Goal: Task Accomplishment & Management: Use online tool/utility

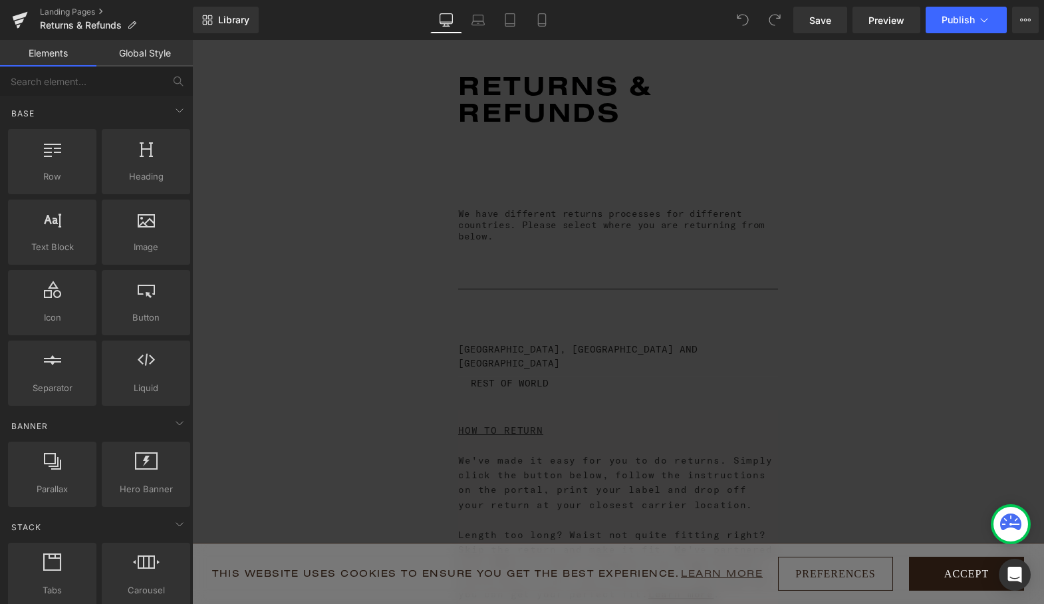
scroll to position [129, 0]
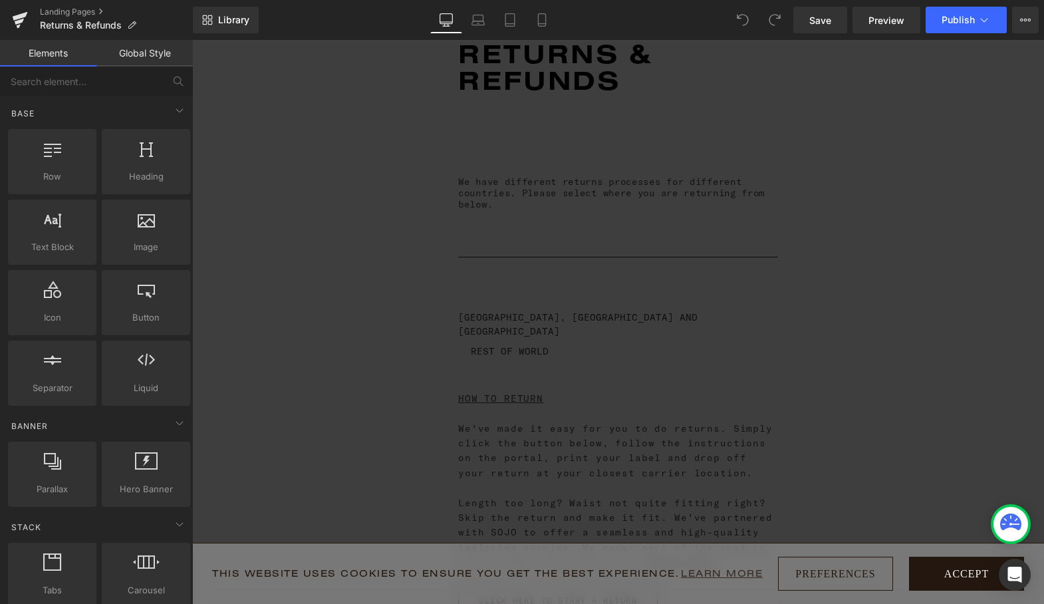
click at [960, 570] on button "Accept" at bounding box center [966, 573] width 115 height 34
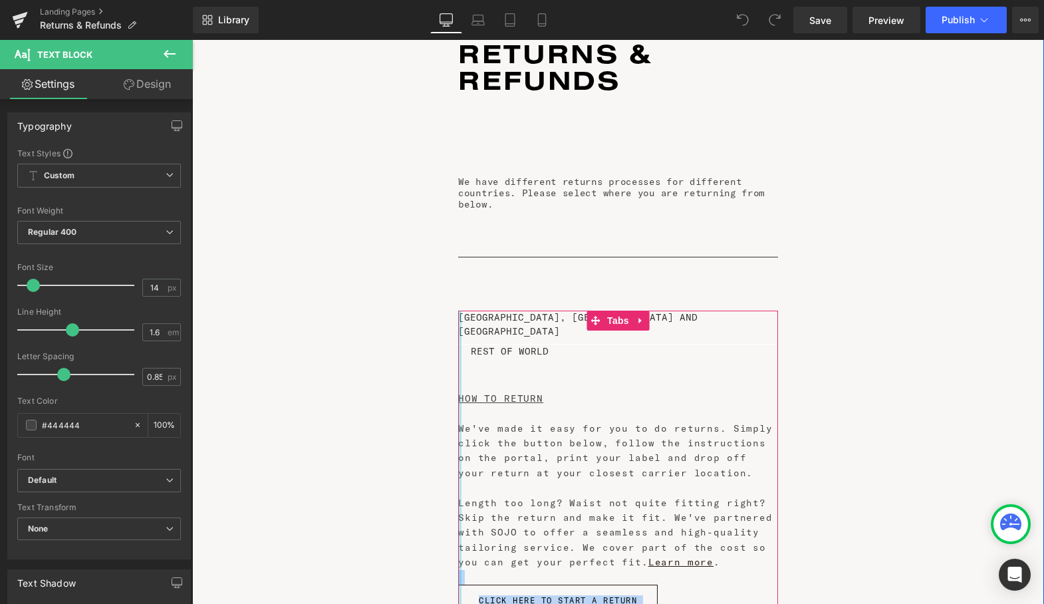
drag, startPoint x: 714, startPoint y: 531, endPoint x: 459, endPoint y: 466, distance: 262.8
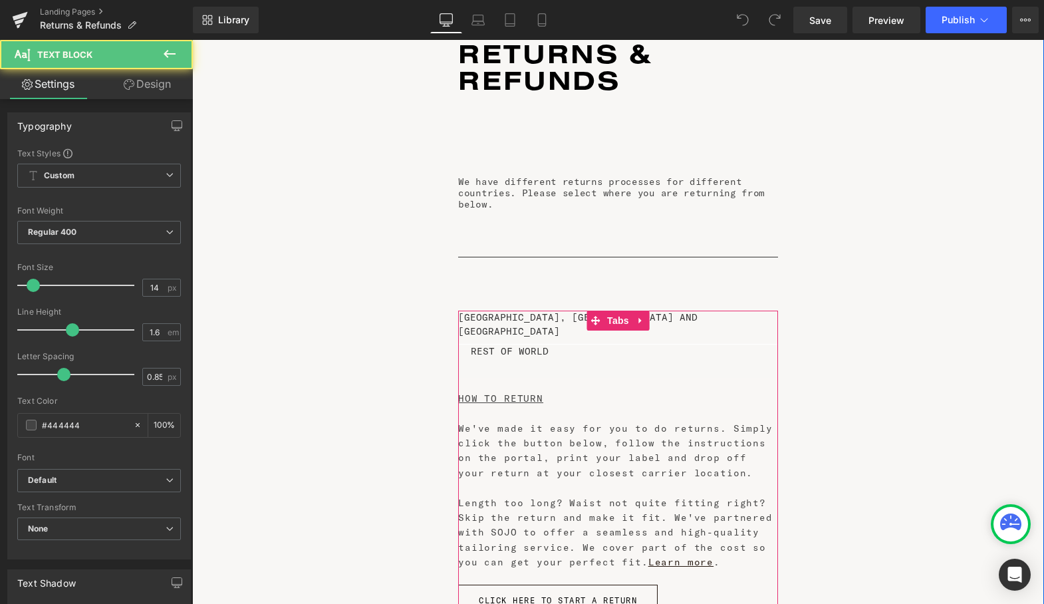
click at [562, 497] on div "Length too long? Waist not quite fitting right? Skip the return and make it fit…" at bounding box center [618, 532] width 320 height 74
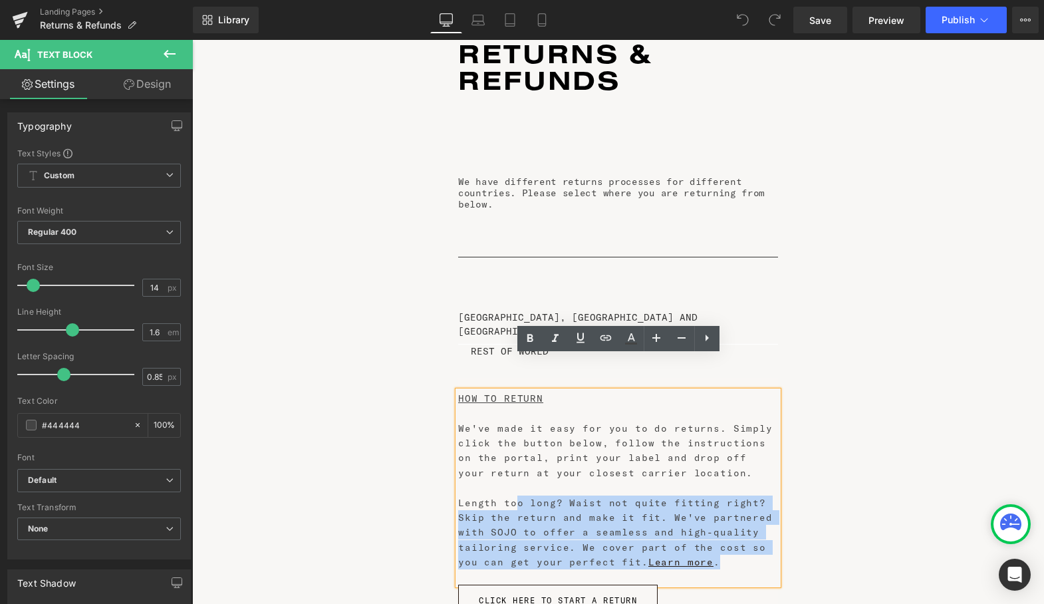
drag, startPoint x: 722, startPoint y: 523, endPoint x: 518, endPoint y: 469, distance: 211.2
click at [518, 495] on div "Length too long? Waist not quite fitting right? Skip the return and make it fit…" at bounding box center [618, 532] width 320 height 74
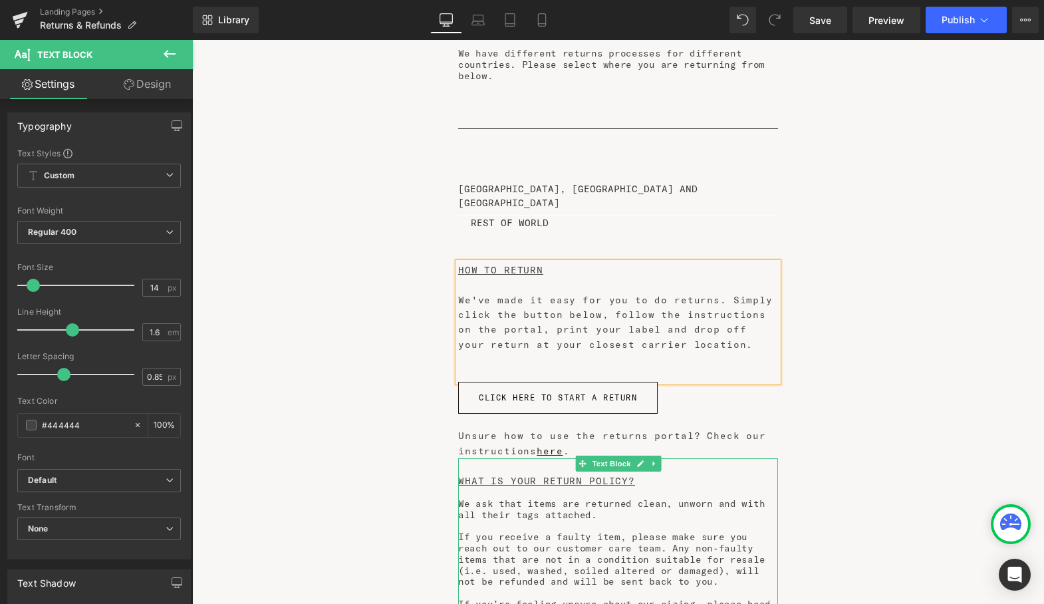
scroll to position [255, 0]
click at [625, 477] on u "WHAT IS YOUR RETURN POLICY?" at bounding box center [546, 483] width 177 height 12
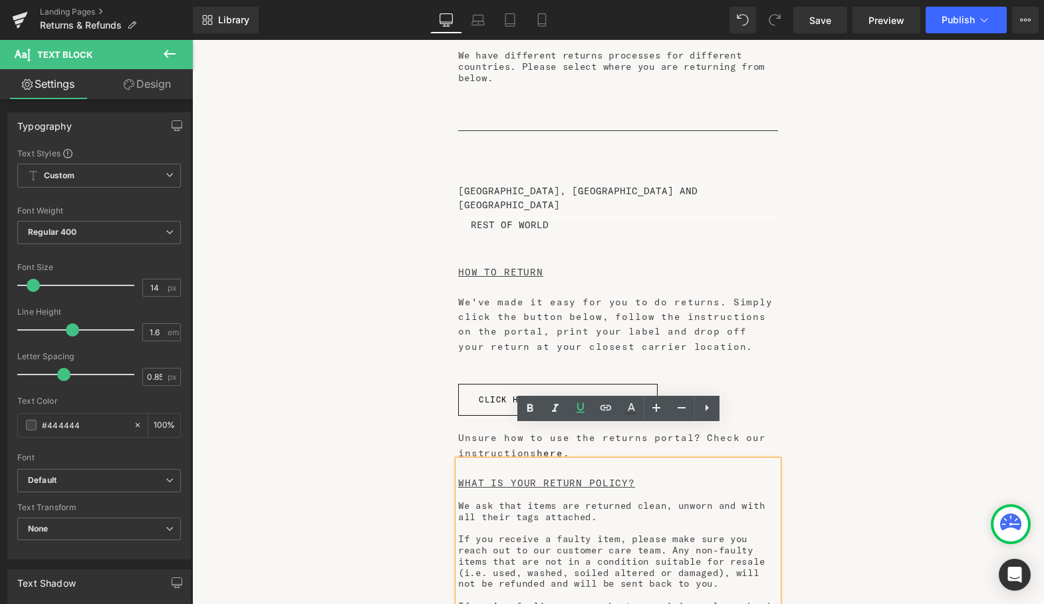
click at [588, 500] on p "We ask that items are returned clean, unworn and with all their tags attached." at bounding box center [618, 511] width 320 height 23
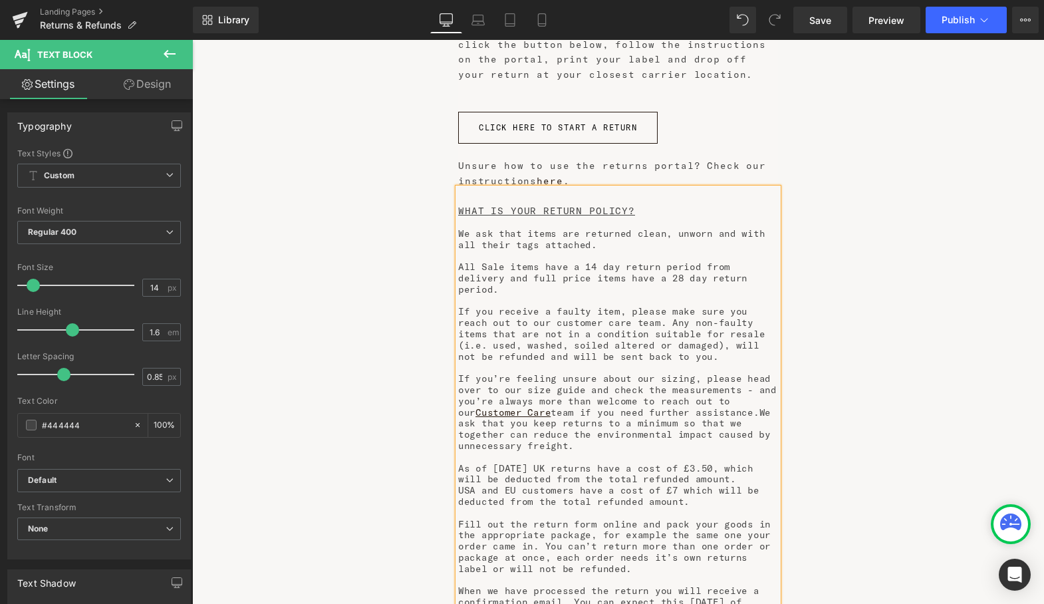
scroll to position [541, 0]
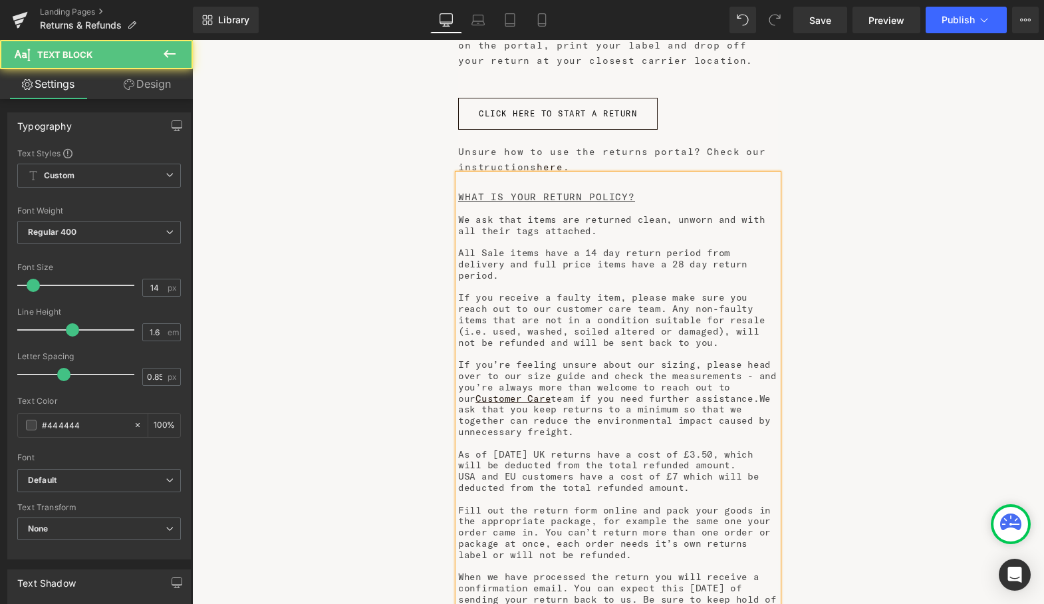
click at [595, 214] on p "We ask that items are returned clean, unworn and with all their tags attached." at bounding box center [618, 225] width 320 height 23
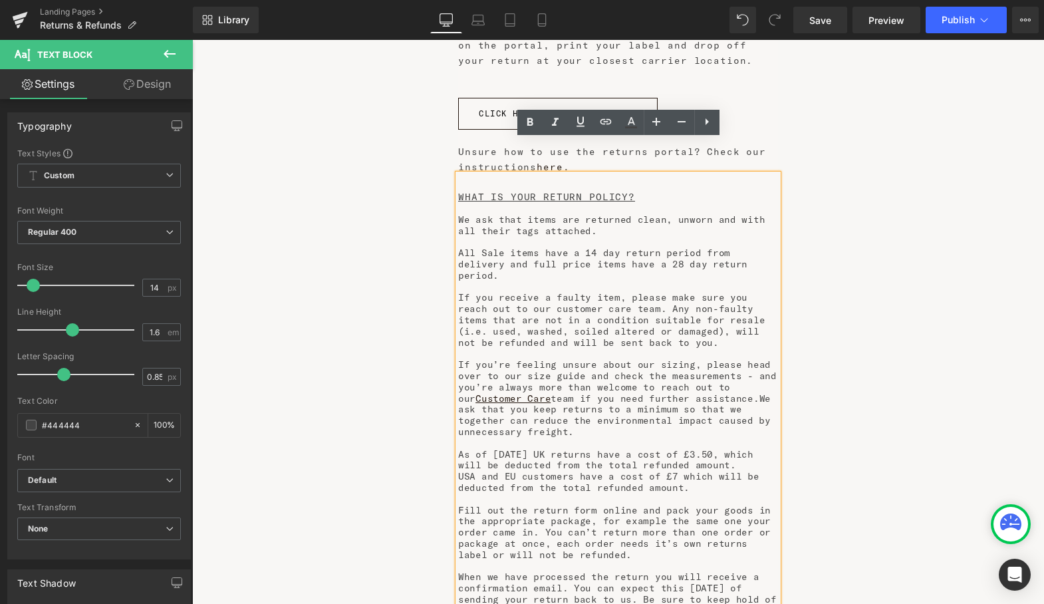
click at [574, 214] on p "We ask that items are returned clean, unworn and with all their tags attached." at bounding box center [618, 225] width 320 height 23
click at [598, 247] on p "All Sale items have a 14 day return period from delivery and full price items h…" at bounding box center [618, 263] width 320 height 33
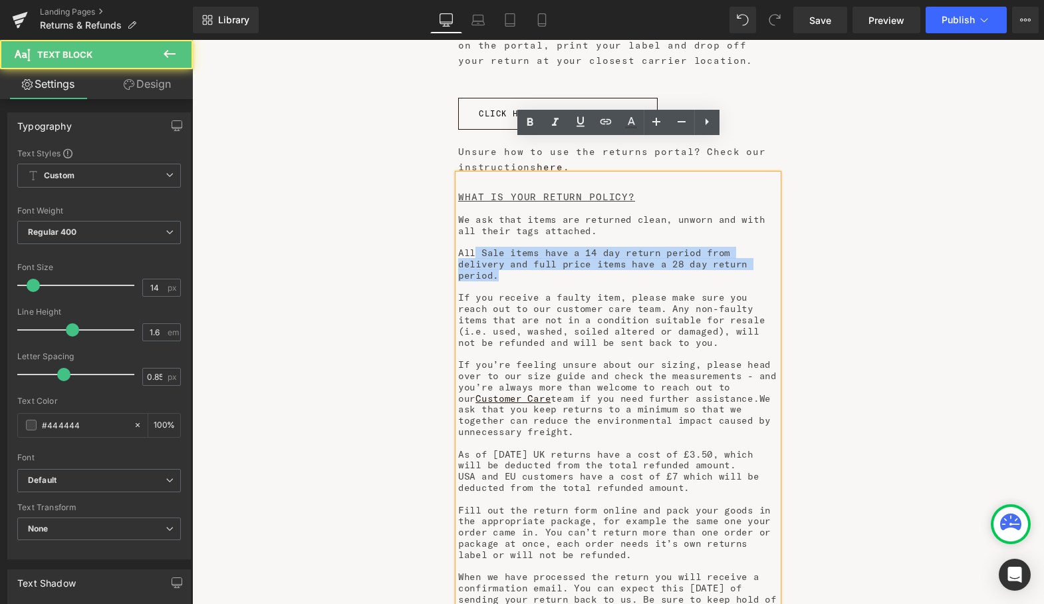
drag, startPoint x: 733, startPoint y: 232, endPoint x: 473, endPoint y: 219, distance: 260.9
click at [473, 247] on p "All Sale items have a 14 day return period from delivery and full price items h…" at bounding box center [618, 263] width 320 height 33
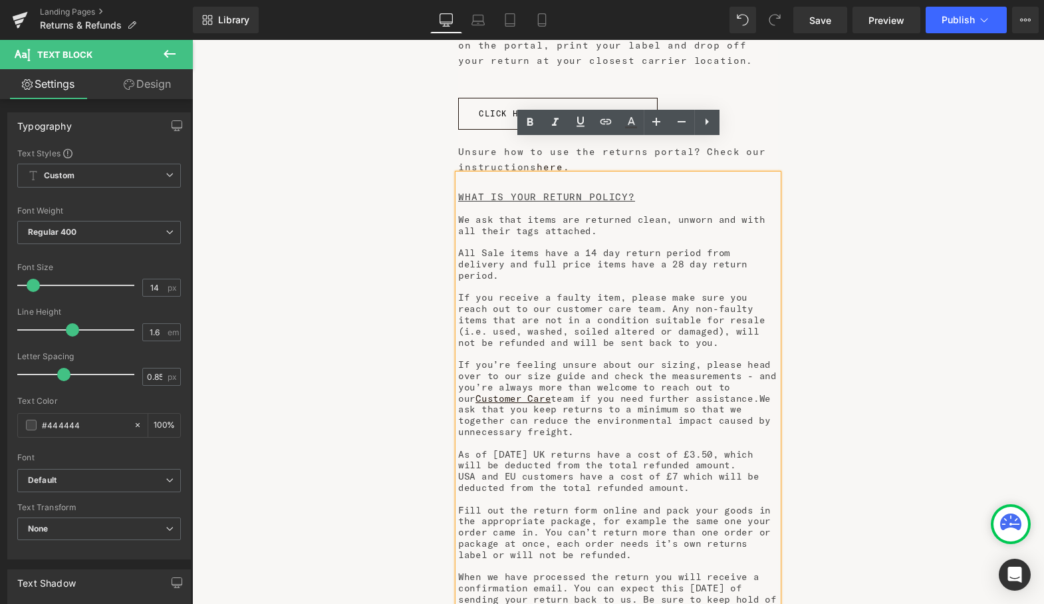
click at [533, 292] on p "If you receive a faulty item, please make sure you reach out to our customer ca…" at bounding box center [618, 320] width 320 height 56
click at [592, 247] on p "All Sale items have a 14 day return period from delivery and full price items h…" at bounding box center [618, 263] width 320 height 33
click at [548, 214] on p "We ask that items are returned clean, unworn and with all their tags attached." at bounding box center [618, 225] width 320 height 23
click at [551, 247] on p "All Sale items have a 14 day return period from delivery and full price items h…" at bounding box center [618, 263] width 320 height 33
click at [570, 247] on p "All Sale items have a 14 day return period from delivery and full price items h…" at bounding box center [618, 263] width 320 height 33
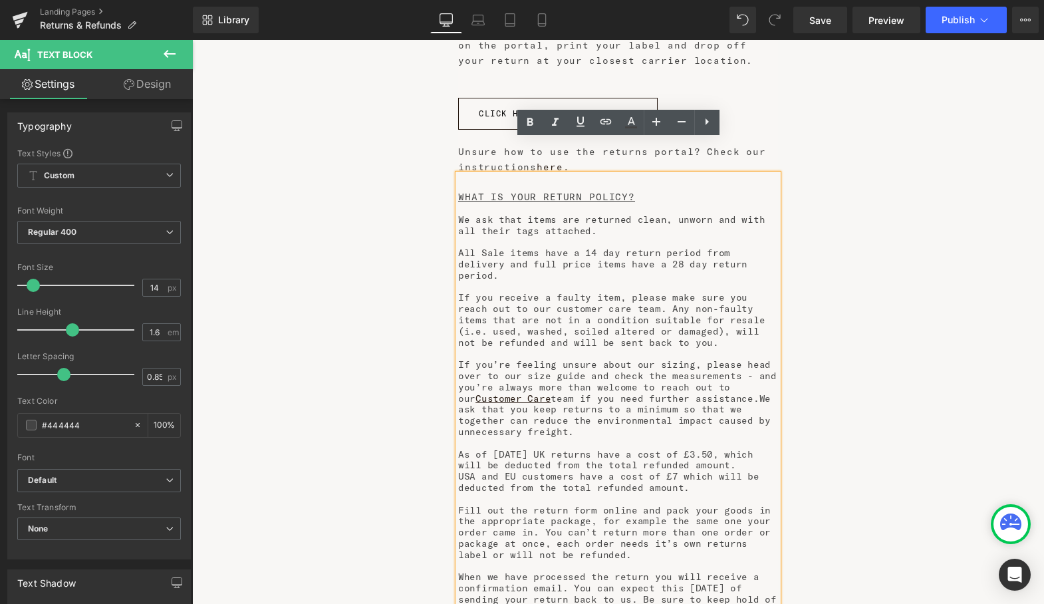
click at [621, 449] on p "As of [DATE] UK returns have a cost of £3.50, which will be deducted from the t…" at bounding box center [618, 460] width 320 height 23
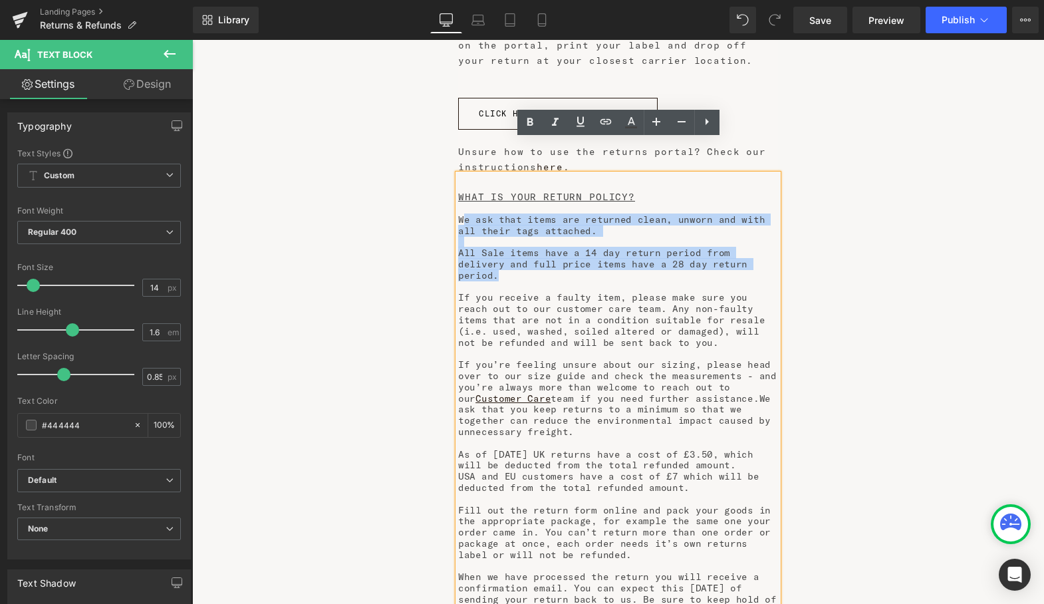
drag, startPoint x: 732, startPoint y: 230, endPoint x: 461, endPoint y: 182, distance: 274.7
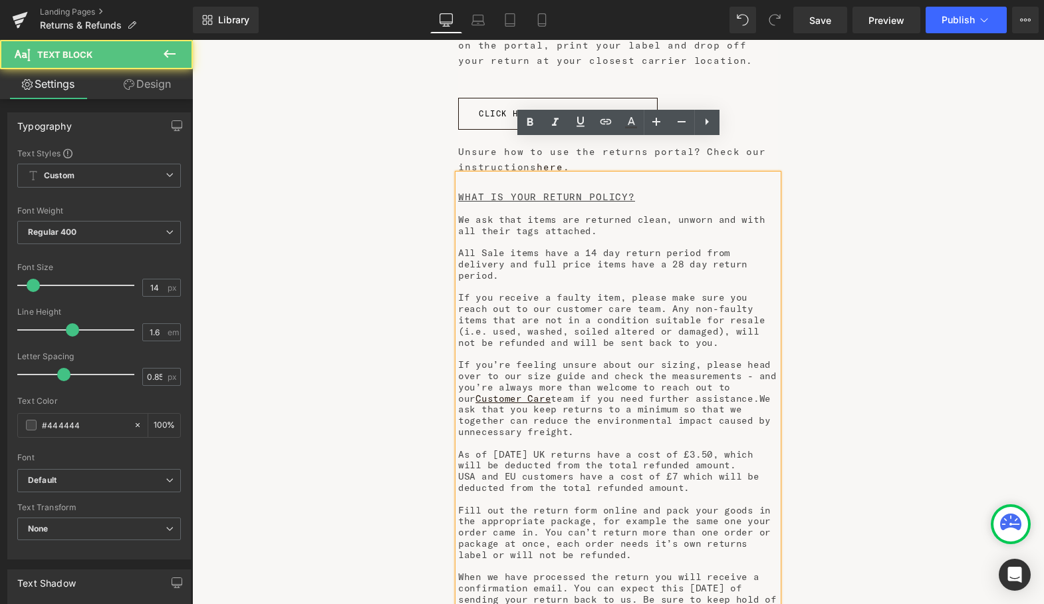
click at [540, 281] on p at bounding box center [618, 286] width 320 height 11
click at [599, 247] on p "All Sale items have a 14 day return period from delivery and full price items h…" at bounding box center [618, 263] width 320 height 33
click at [631, 247] on p "All Sale items have a 14 day return period from delivery and full price items h…" at bounding box center [618, 263] width 320 height 33
click at [729, 247] on p "All Sale items have a 14 day return period from delivery and full price items h…" at bounding box center [618, 263] width 320 height 33
drag, startPoint x: 729, startPoint y: 230, endPoint x: 685, endPoint y: 230, distance: 43.2
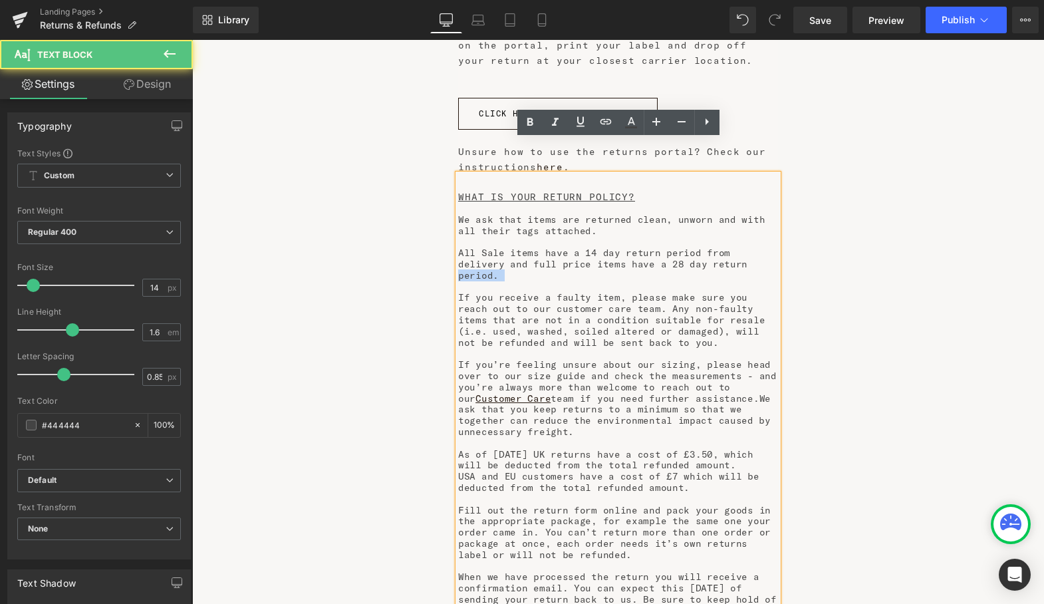
click at [687, 247] on p "All Sale items have a 14 day return period from delivery and full price items h…" at bounding box center [618, 263] width 320 height 33
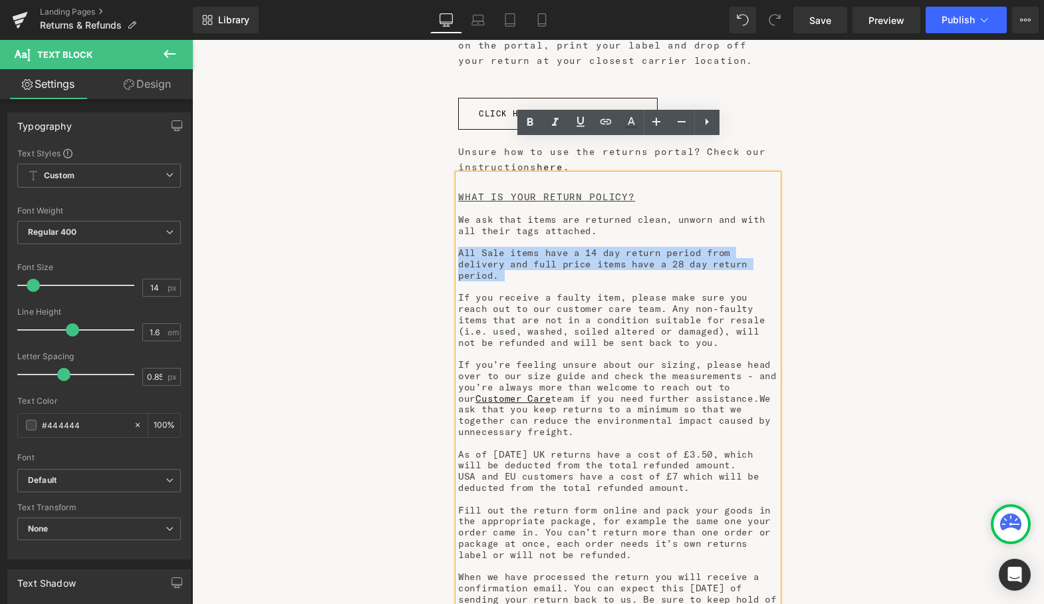
drag, startPoint x: 742, startPoint y: 230, endPoint x: 461, endPoint y: 215, distance: 281.6
click at [461, 247] on p "All Sale items have a 14 day return period from delivery and full price items h…" at bounding box center [618, 263] width 320 height 33
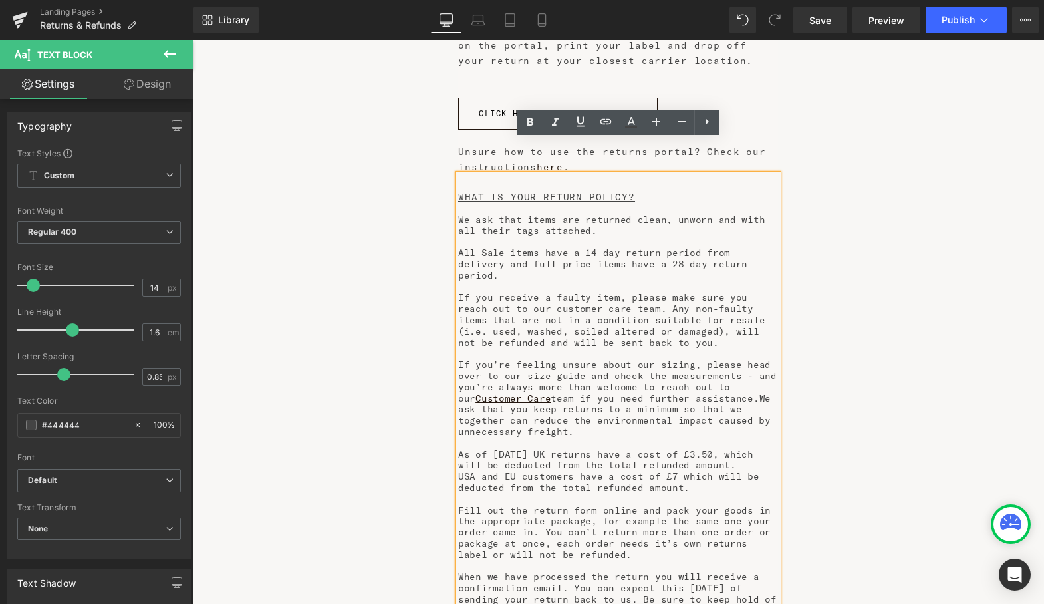
click at [546, 214] on p "We ask that items are returned clean, unworn and with all their tags attached." at bounding box center [618, 225] width 320 height 23
click at [547, 292] on p "If you receive a faulty item, please make sure you reach out to our customer ca…" at bounding box center [618, 320] width 320 height 56
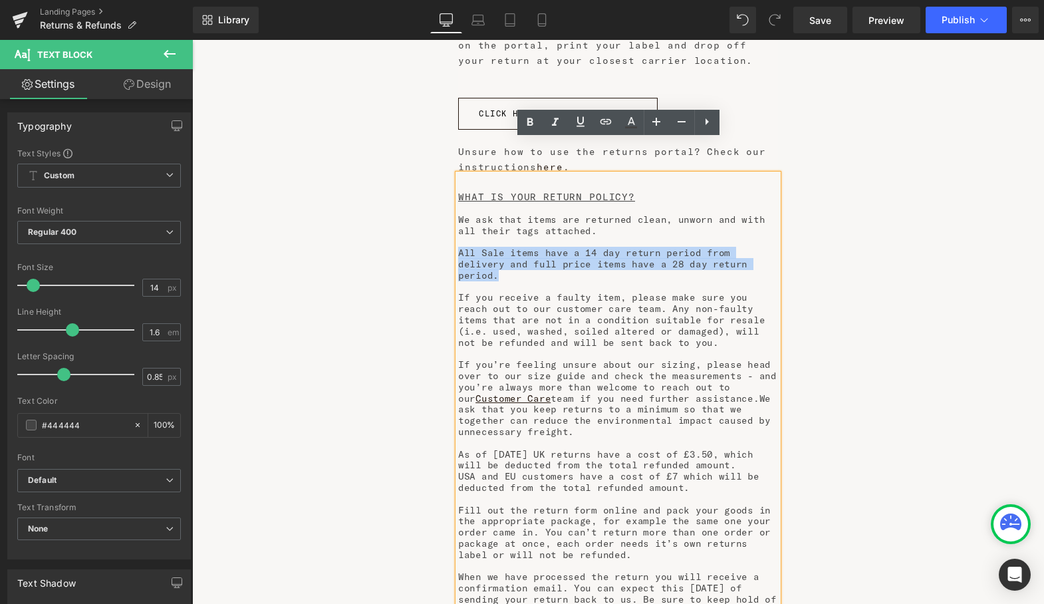
drag, startPoint x: 736, startPoint y: 229, endPoint x: 460, endPoint y: 213, distance: 276.9
click at [460, 247] on p "All Sale items have a 14 day return period from delivery and full price items h…" at bounding box center [618, 263] width 320 height 33
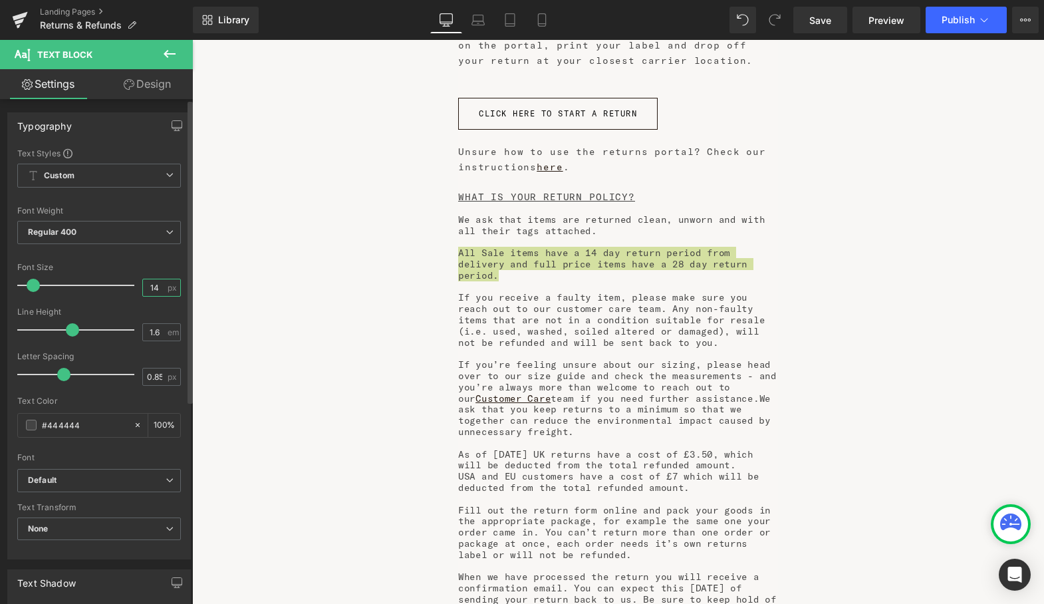
click at [154, 289] on input "14" at bounding box center [154, 287] width 23 height 17
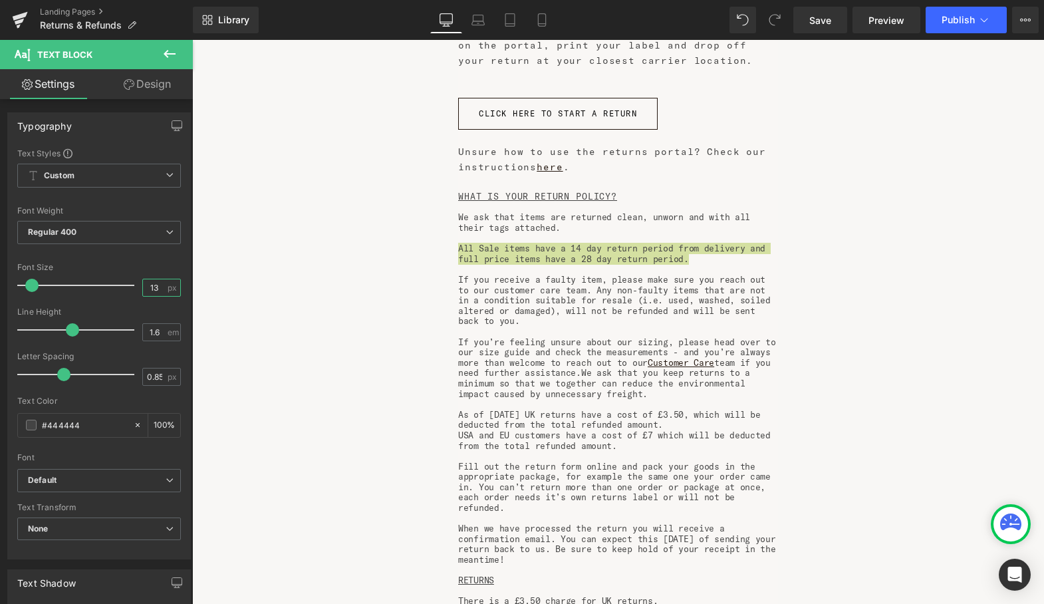
scroll to position [3132, 851]
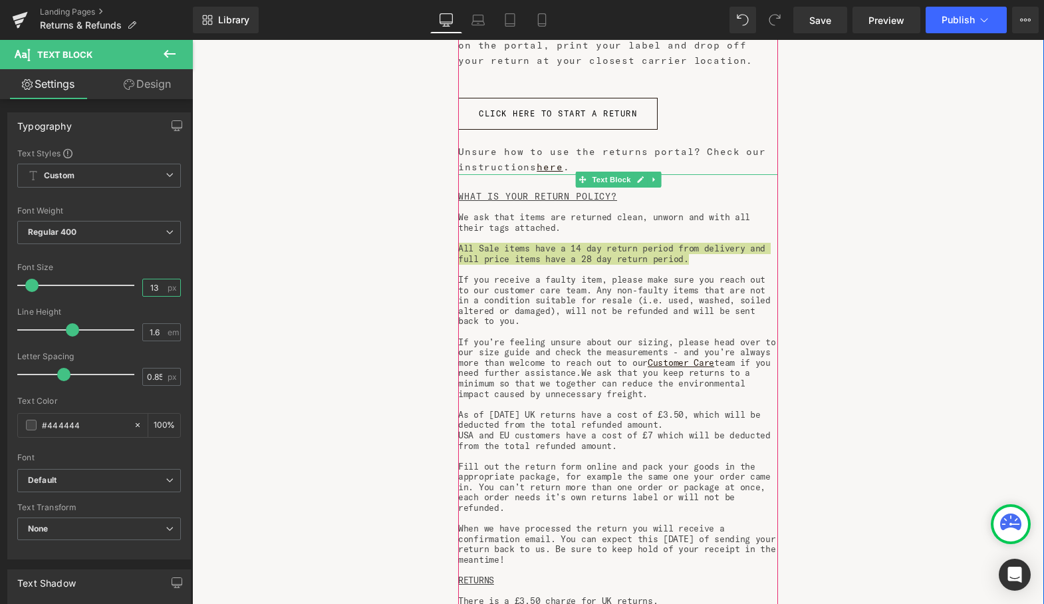
type input "13"
click at [653, 286] on p "If you receive a faulty item, please make sure you reach out to our customer ca…" at bounding box center [618, 301] width 320 height 52
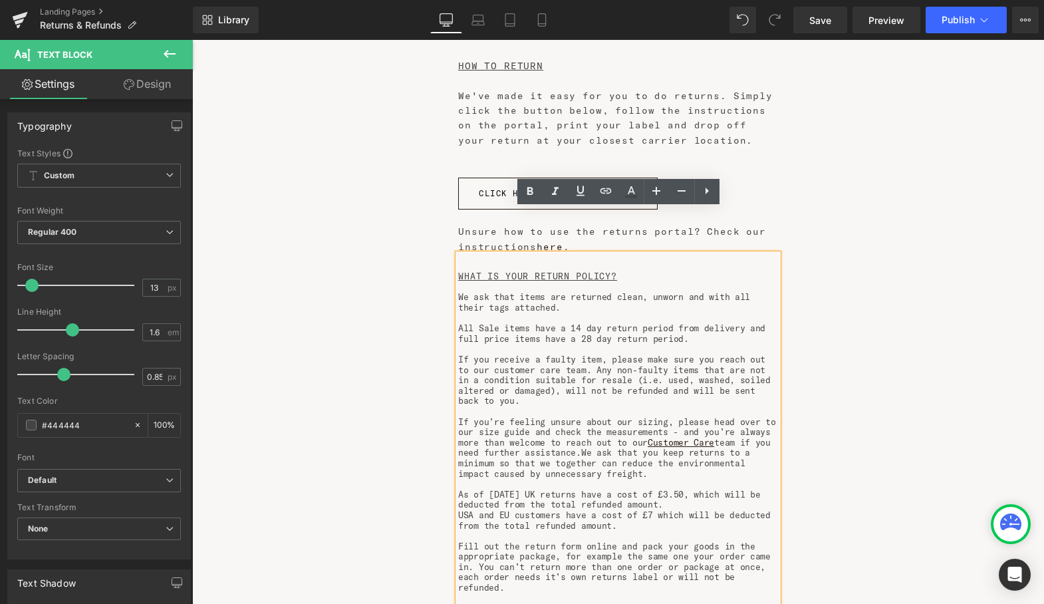
scroll to position [472, 0]
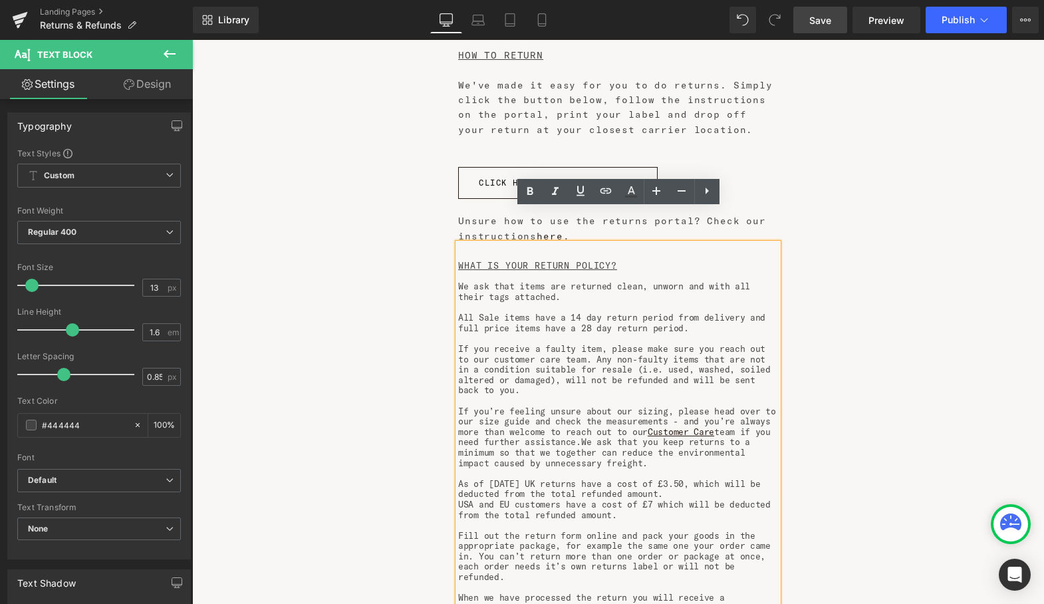
click at [822, 16] on span "Save" at bounding box center [820, 20] width 22 height 14
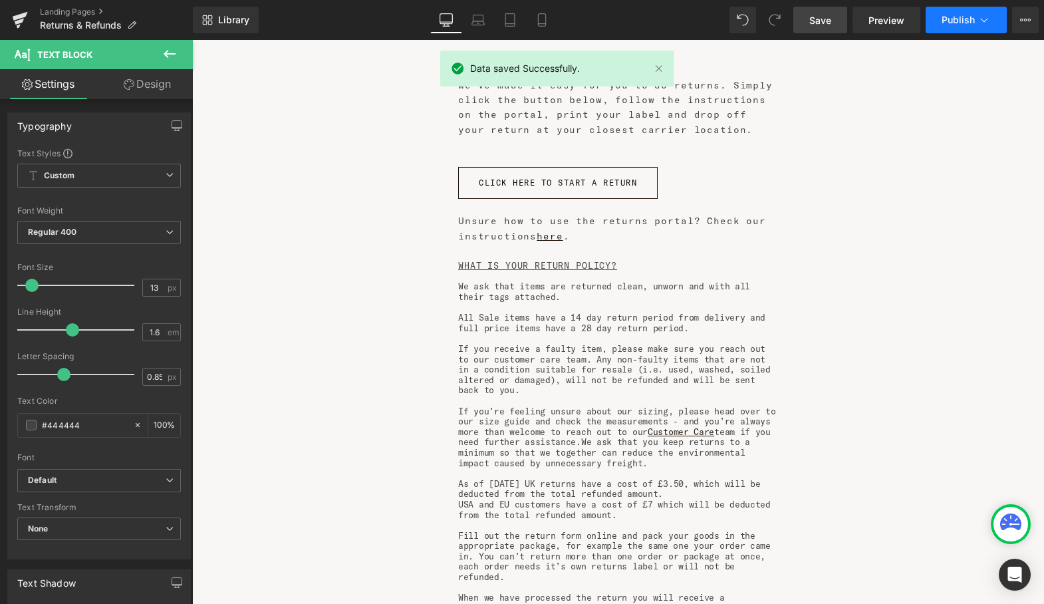
click at [955, 21] on span "Publish" at bounding box center [957, 20] width 33 height 11
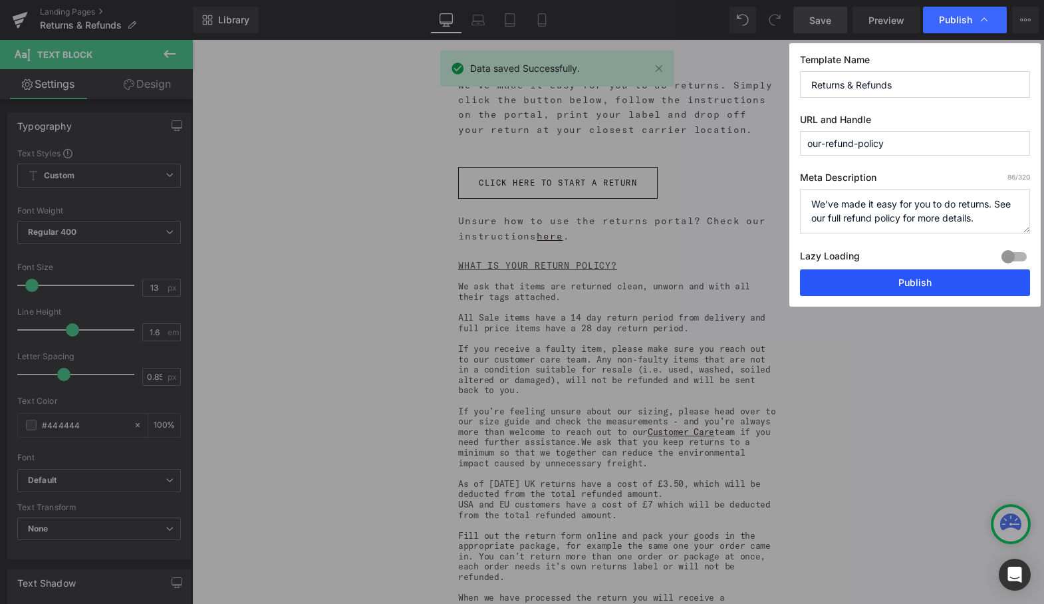
click at [919, 278] on button "Publish" at bounding box center [915, 282] width 230 height 27
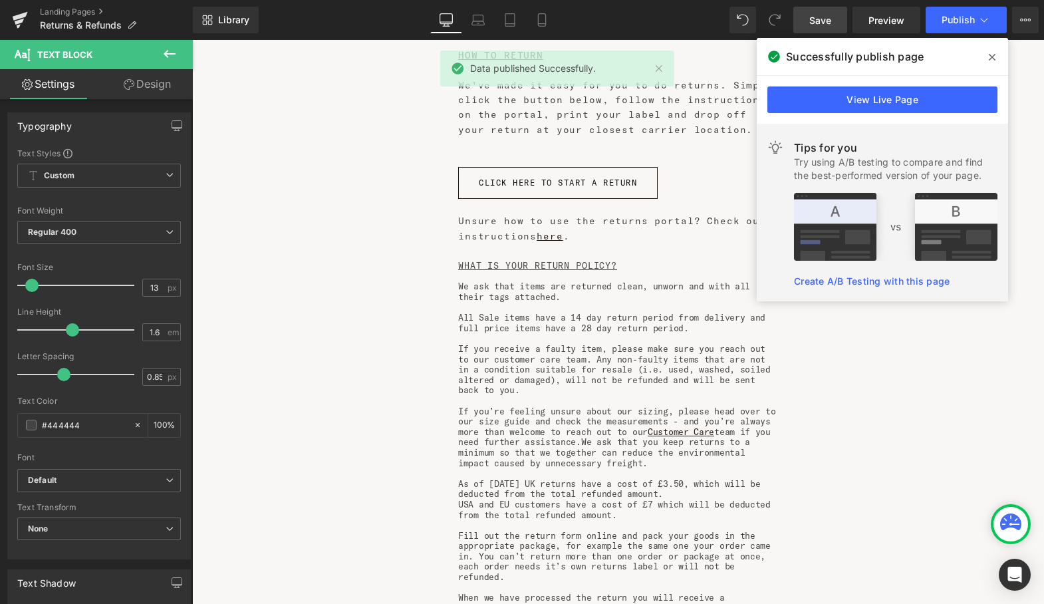
click at [994, 51] on span at bounding box center [991, 57] width 21 height 21
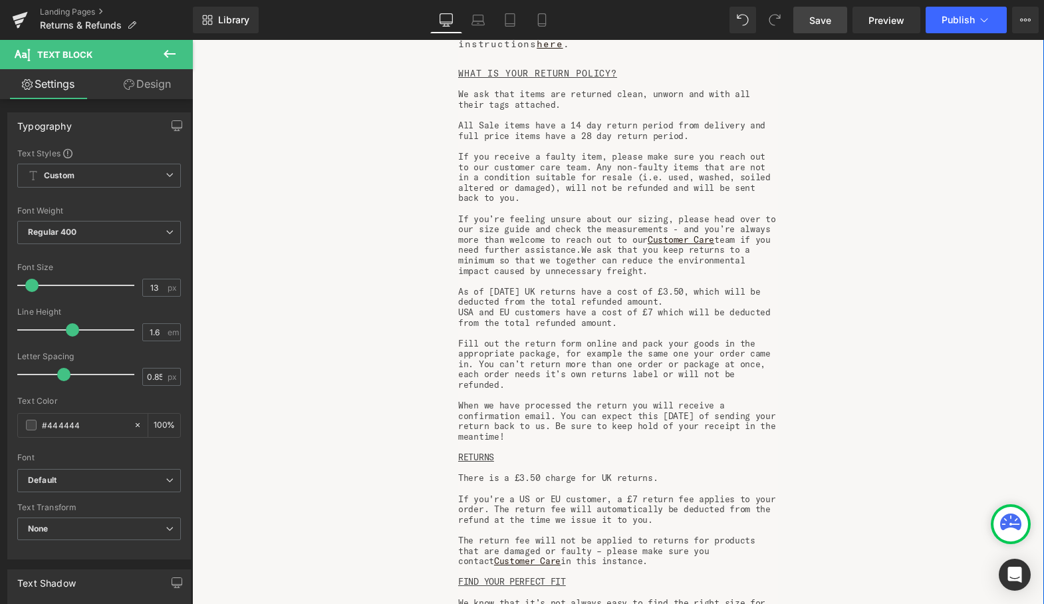
scroll to position [667, 0]
